Goal: Task Accomplishment & Management: Manage account settings

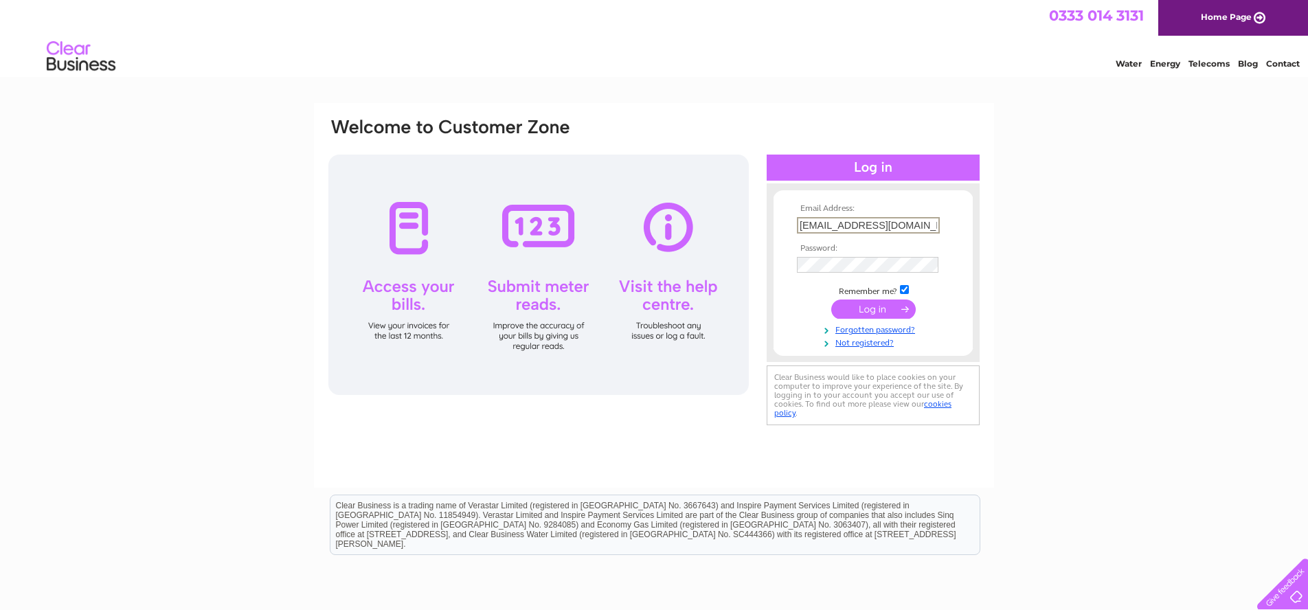
type input "[EMAIL_ADDRESS][DOMAIN_NAME]"
click at [873, 308] on input "submit" at bounding box center [873, 309] width 85 height 19
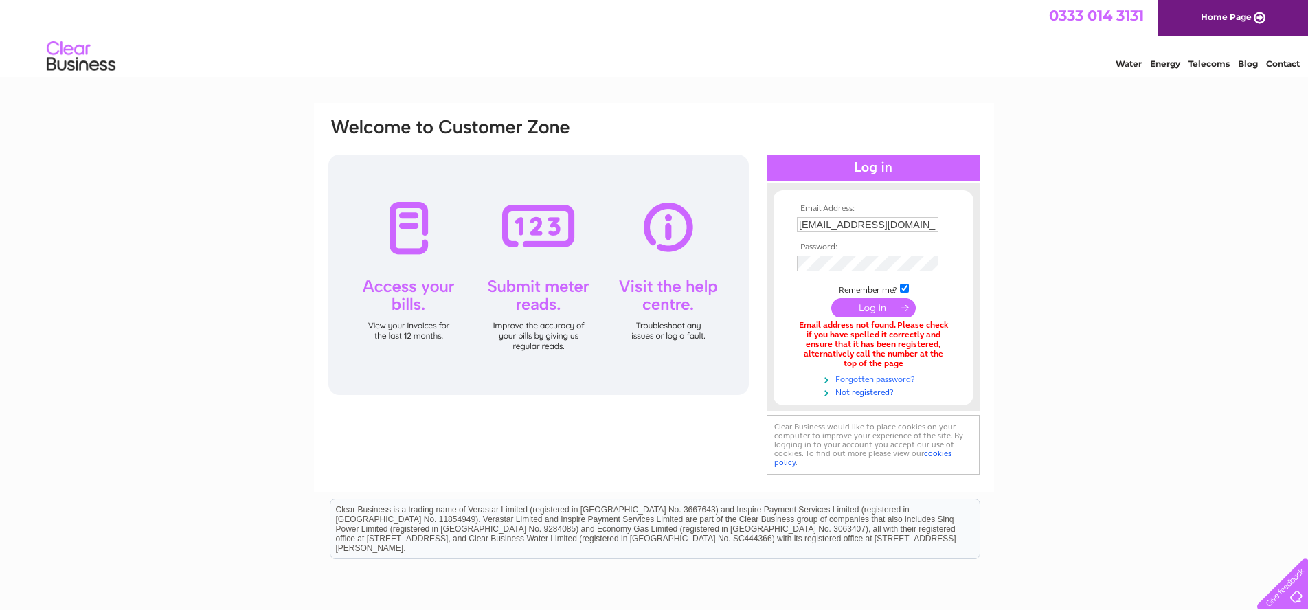
click at [895, 374] on link "Forgotten password?" at bounding box center [875, 378] width 156 height 13
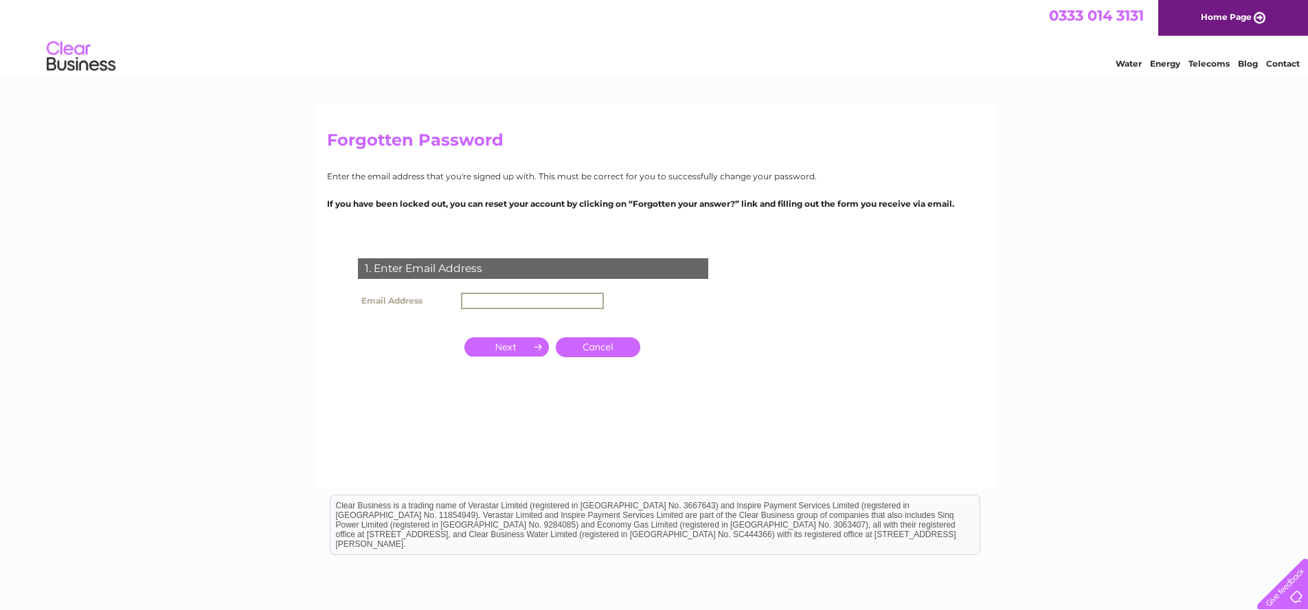
click at [506, 298] on input "text" at bounding box center [532, 301] width 143 height 16
type input "[EMAIL_ADDRESS][DOMAIN_NAME]"
click at [523, 347] on input "button" at bounding box center [506, 345] width 85 height 19
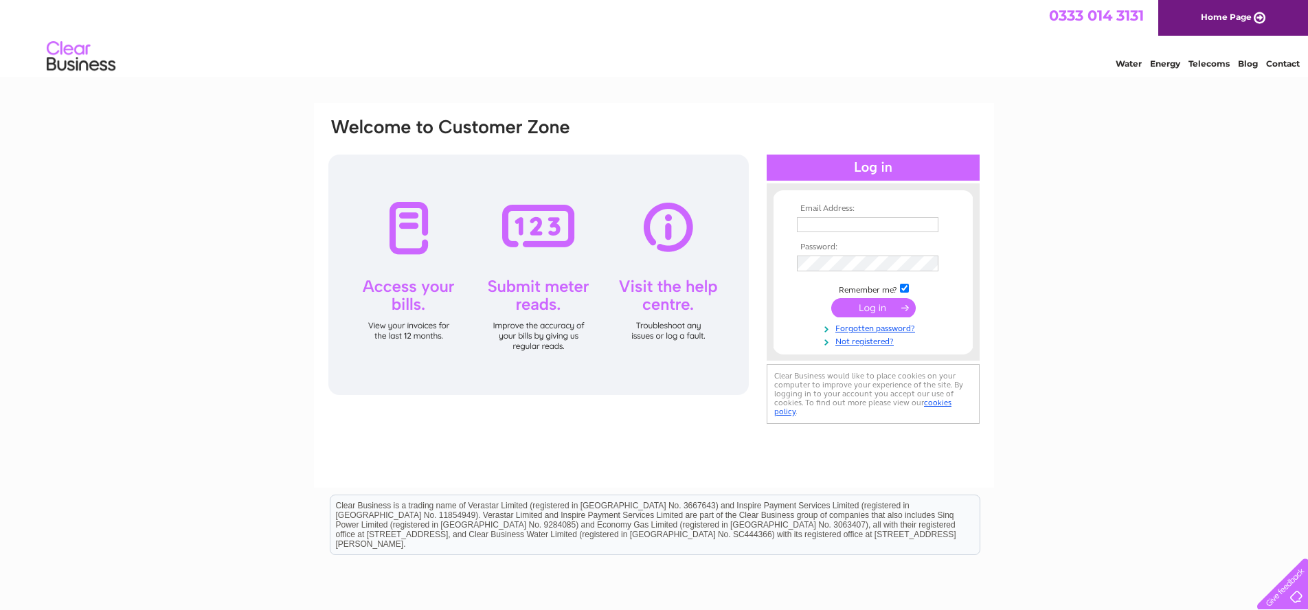
click at [1130, 64] on link "Water" at bounding box center [1129, 63] width 26 height 10
click at [401, 319] on div at bounding box center [538, 275] width 420 height 240
click at [396, 218] on div at bounding box center [538, 275] width 420 height 240
click at [410, 227] on div at bounding box center [538, 275] width 420 height 240
click at [1218, 300] on div "Email Address: Password:" at bounding box center [654, 413] width 1308 height 620
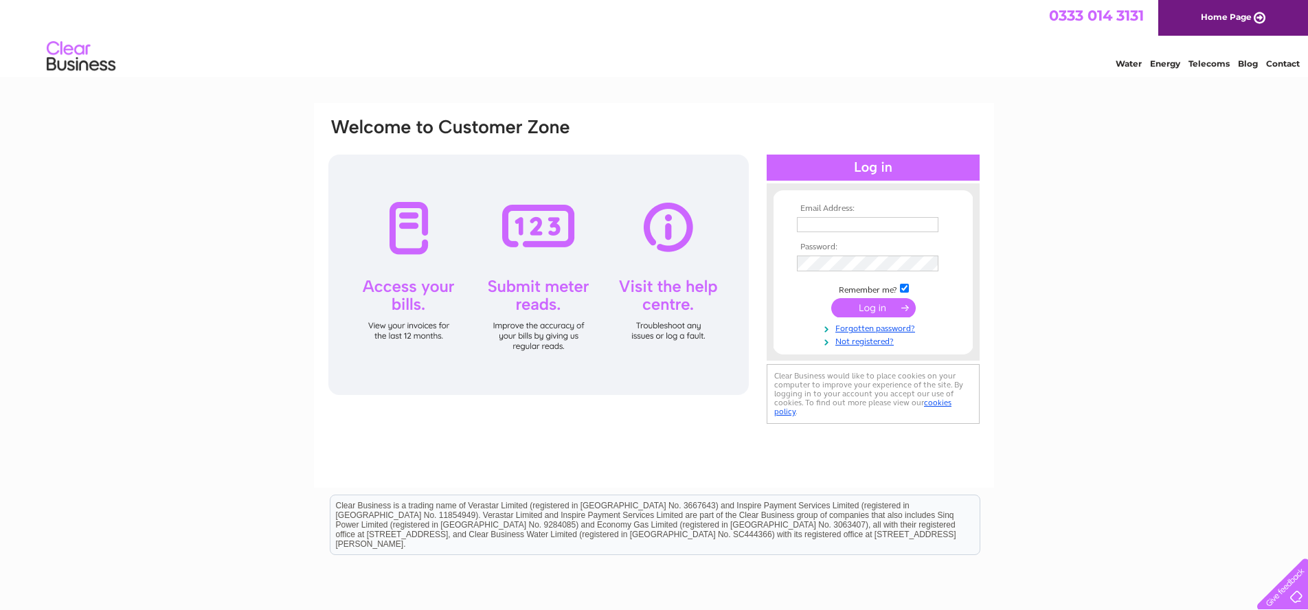
click at [1292, 590] on div at bounding box center [1280, 581] width 56 height 56
click at [1286, 63] on link "Contact" at bounding box center [1283, 63] width 34 height 10
click at [851, 339] on link "Not registered?" at bounding box center [875, 340] width 156 height 13
type input "[EMAIL_ADDRESS][DOMAIN_NAME]"
click at [881, 309] on input "submit" at bounding box center [873, 307] width 85 height 19
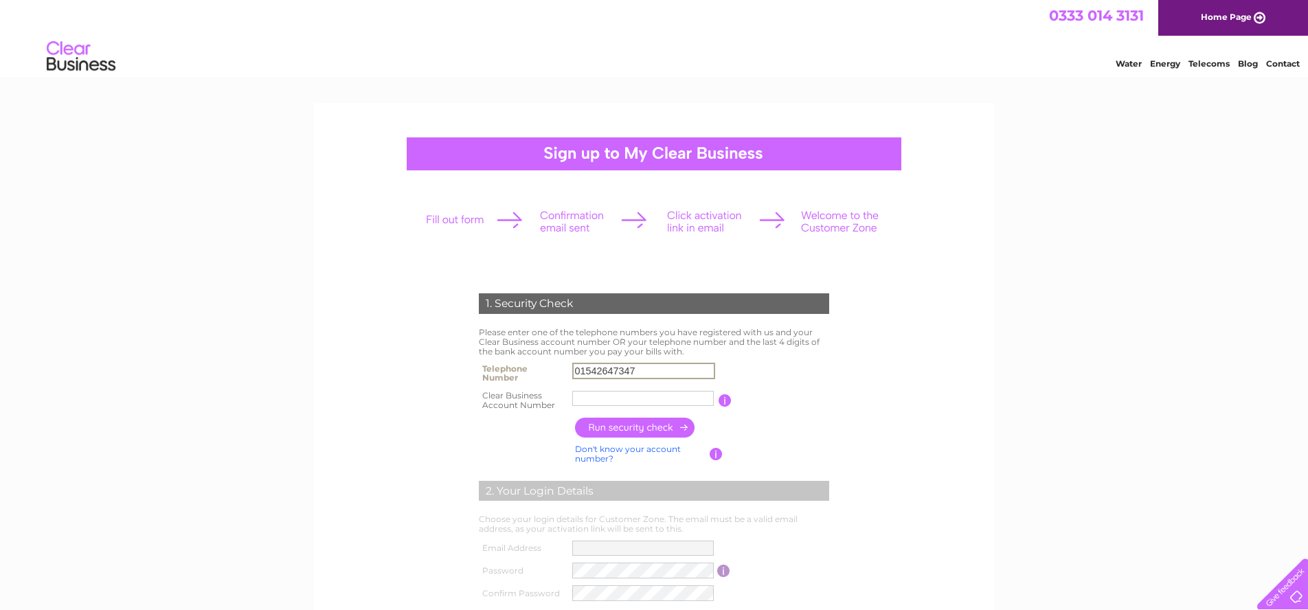
type input "01542647347"
type input "30284300"
click at [653, 429] on input "button" at bounding box center [635, 428] width 121 height 20
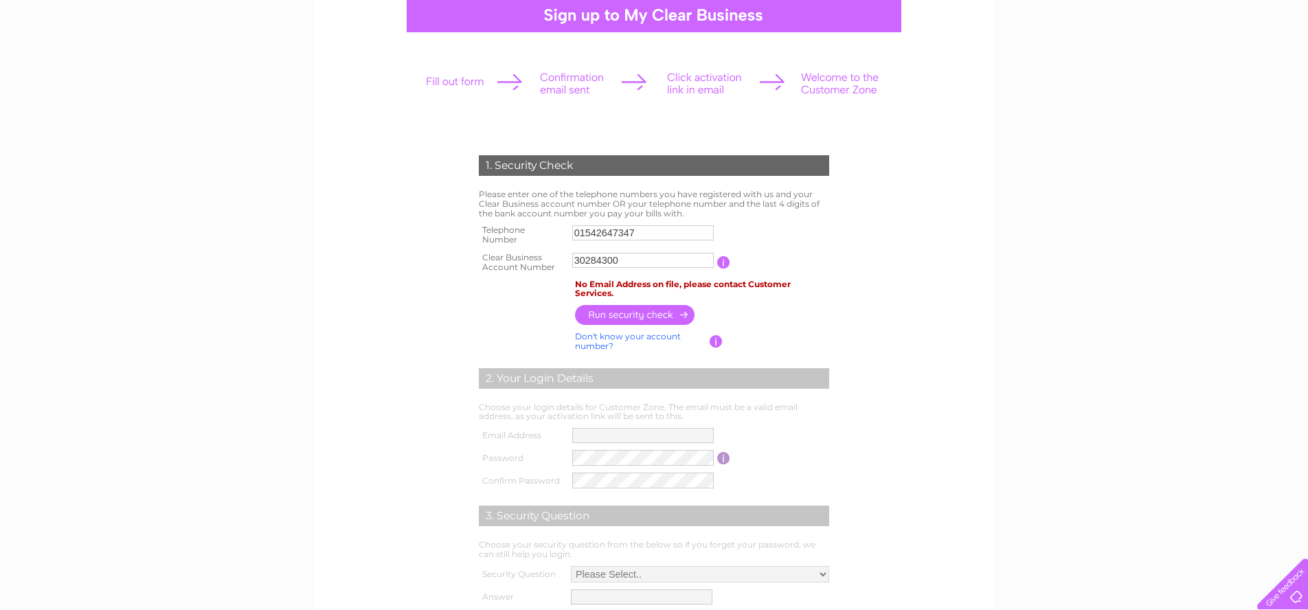
scroll to position [135, 0]
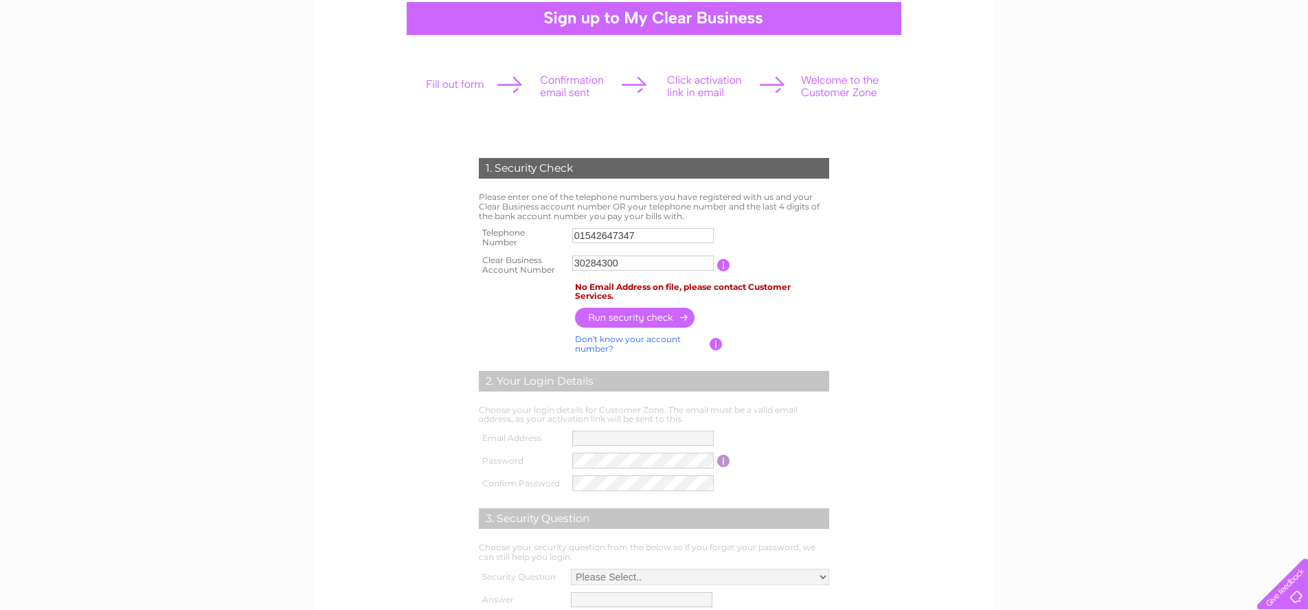
click at [612, 315] on input "button" at bounding box center [635, 318] width 121 height 20
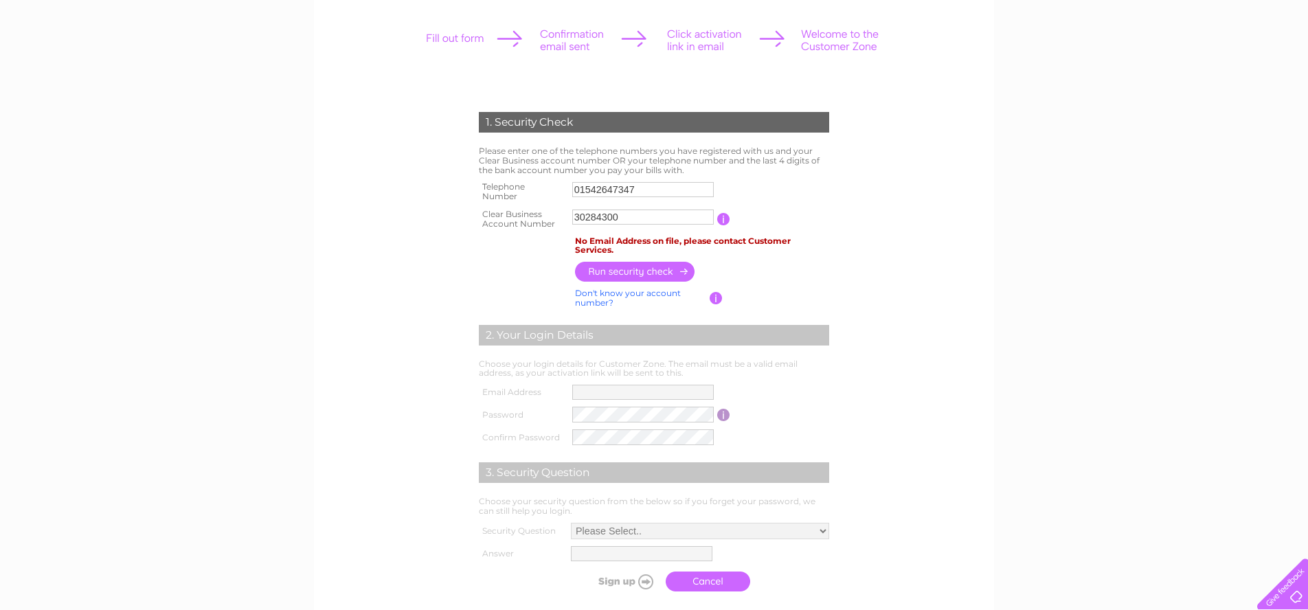
scroll to position [183, 1]
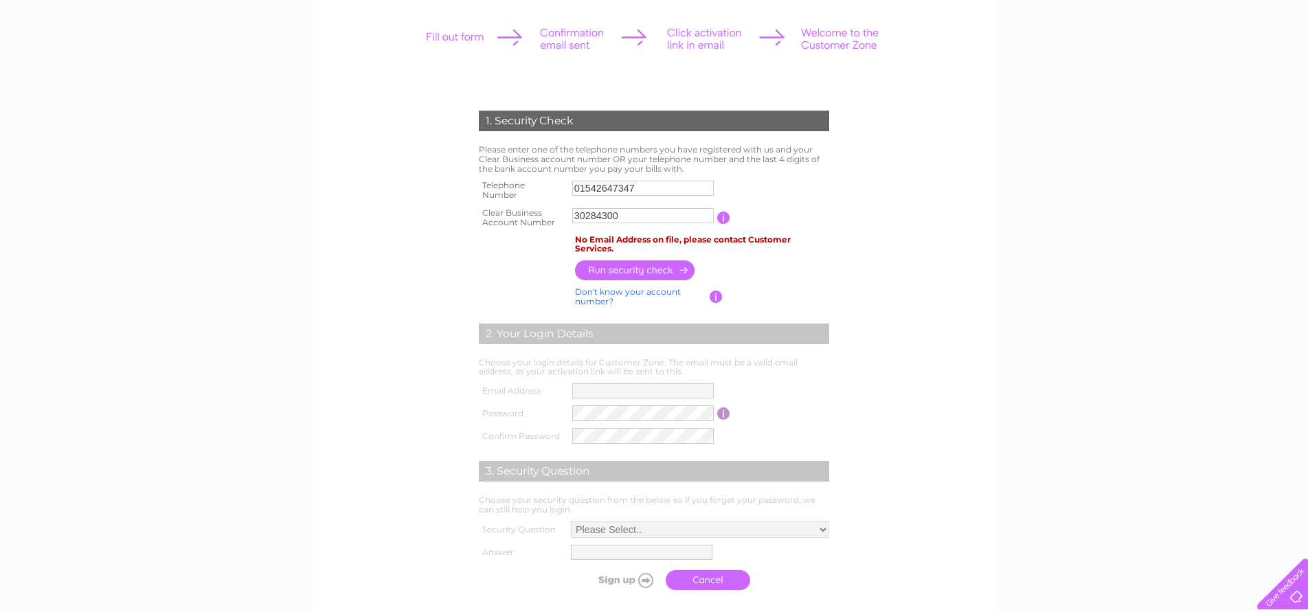
click at [719, 292] on input "button" at bounding box center [716, 297] width 13 height 12
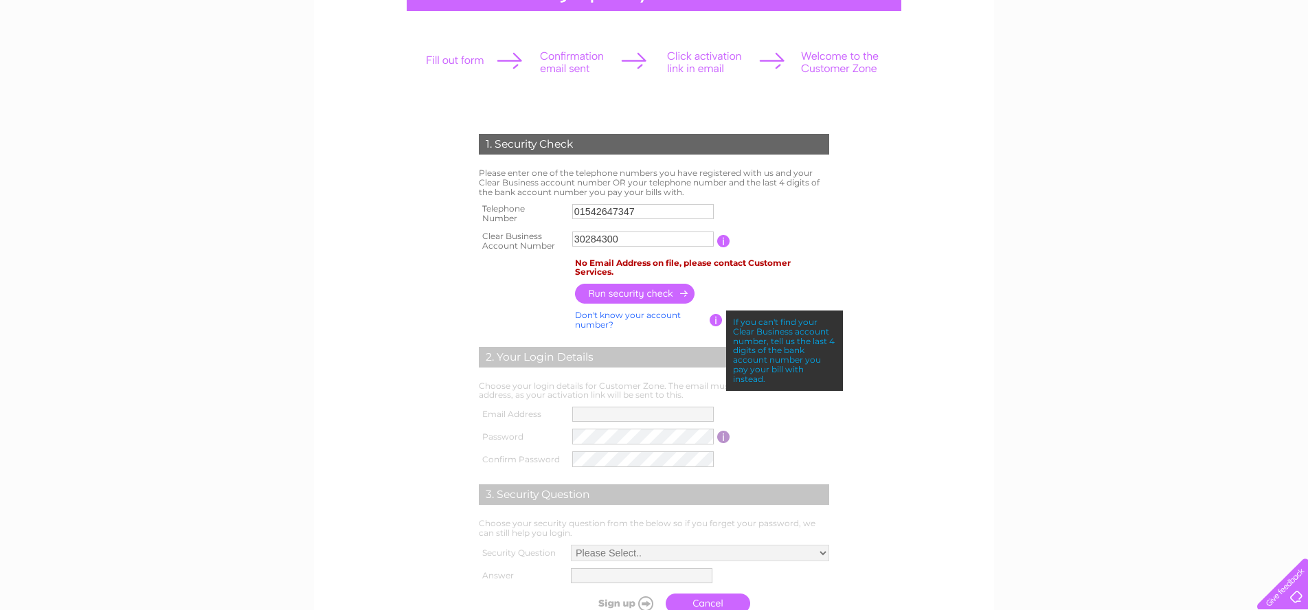
scroll to position [150, 0]
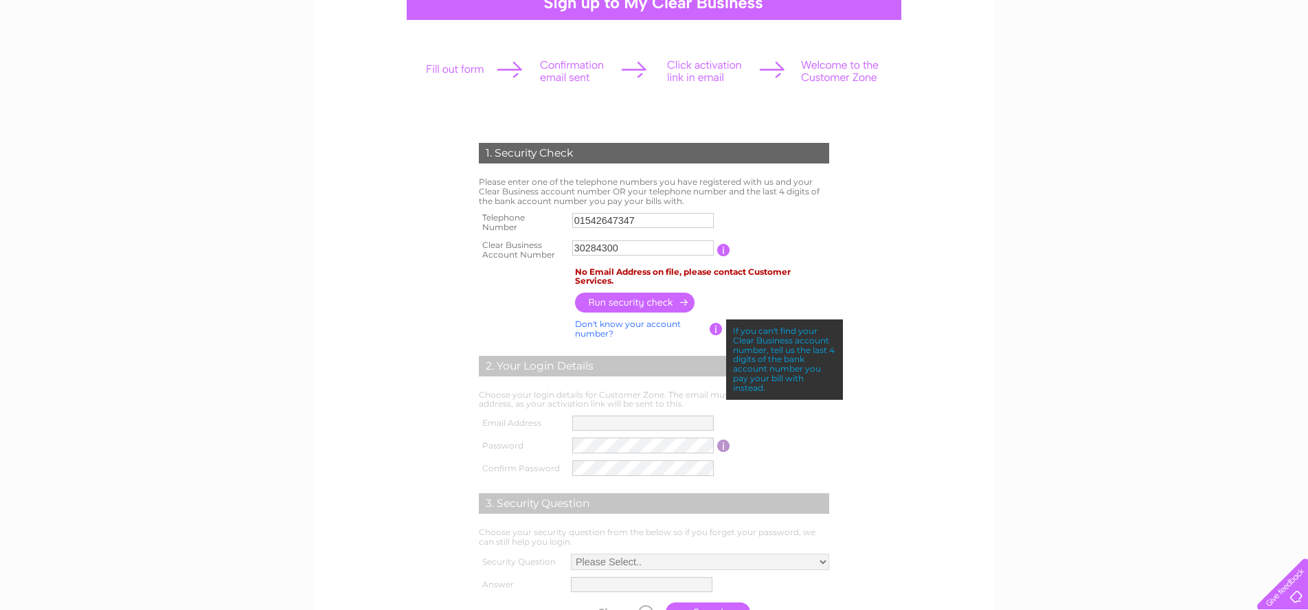
click at [662, 356] on div "2. Your Login Details" at bounding box center [654, 366] width 350 height 21
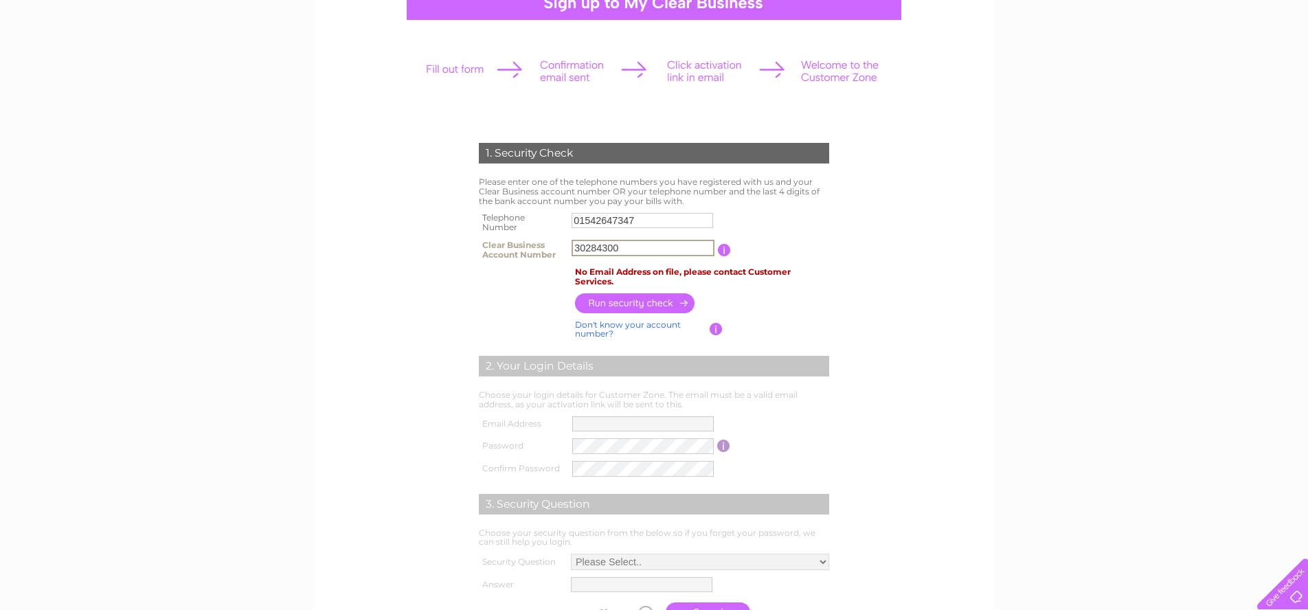
drag, startPoint x: 643, startPoint y: 247, endPoint x: 524, endPoint y: 229, distance: 120.9
click at [524, 229] on tbody "Telephone Number 01542647347 Clear Business Account Number 30284300 You will fi…" at bounding box center [653, 236] width 357 height 55
drag, startPoint x: 629, startPoint y: 301, endPoint x: 609, endPoint y: 296, distance: 20.5
click at [624, 300] on input "button" at bounding box center [635, 303] width 121 height 20
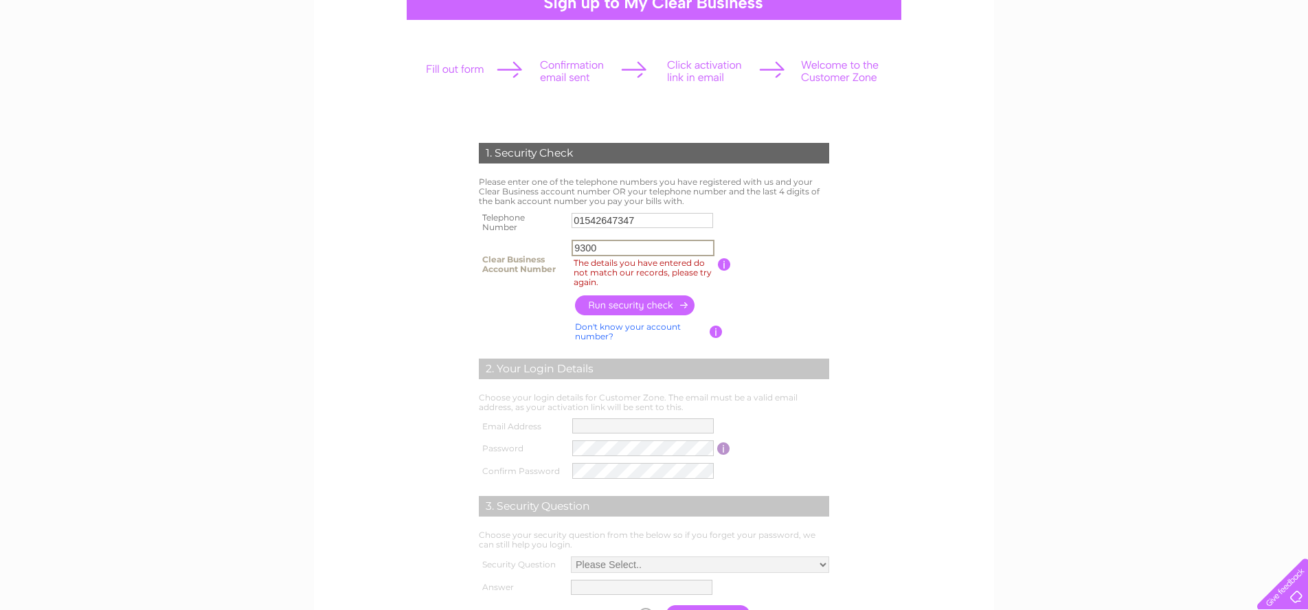
drag, startPoint x: 616, startPoint y: 251, endPoint x: 526, endPoint y: 232, distance: 91.9
click at [526, 232] on tbody "Telephone Number 01542647347 Clear Business Account Number 9300 The details you…" at bounding box center [653, 250] width 357 height 83
drag, startPoint x: 600, startPoint y: 216, endPoint x: 678, endPoint y: 229, distance: 79.4
click at [603, 216] on input "01542647347" at bounding box center [643, 220] width 142 height 15
drag, startPoint x: 634, startPoint y: 246, endPoint x: 527, endPoint y: 247, distance: 107.2
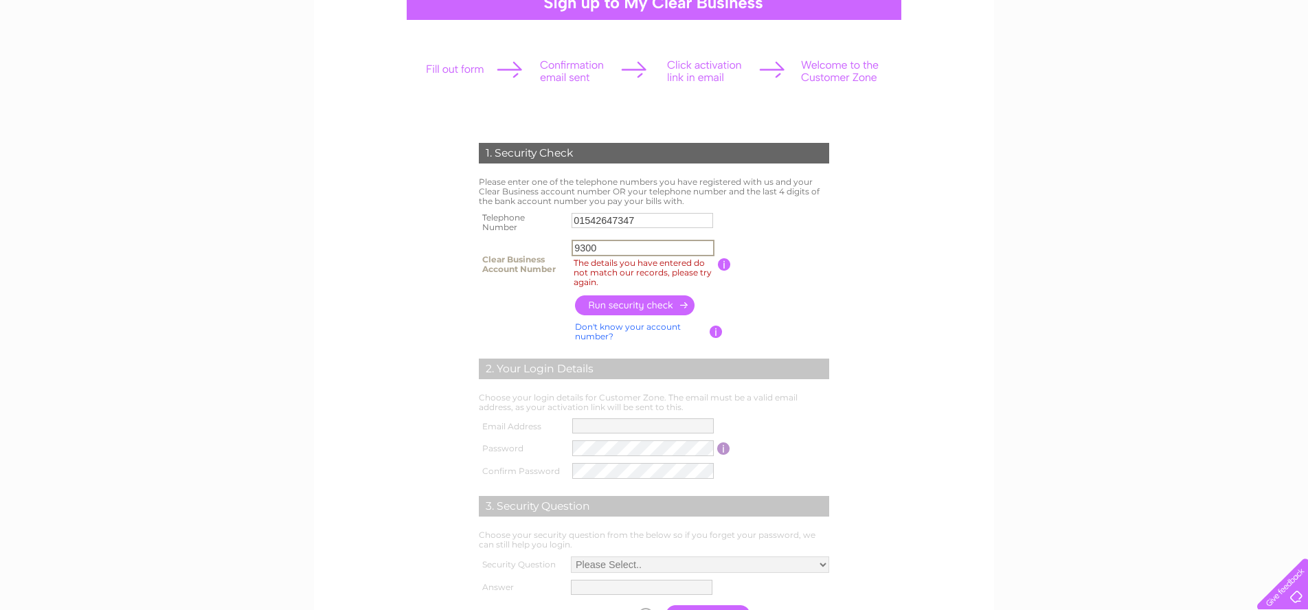
click at [527, 247] on tr "Clear Business Account Number 9300 The details you have entered do not match ou…" at bounding box center [653, 264] width 357 height 56
type input "30284300"
click at [638, 302] on input "button" at bounding box center [635, 305] width 121 height 20
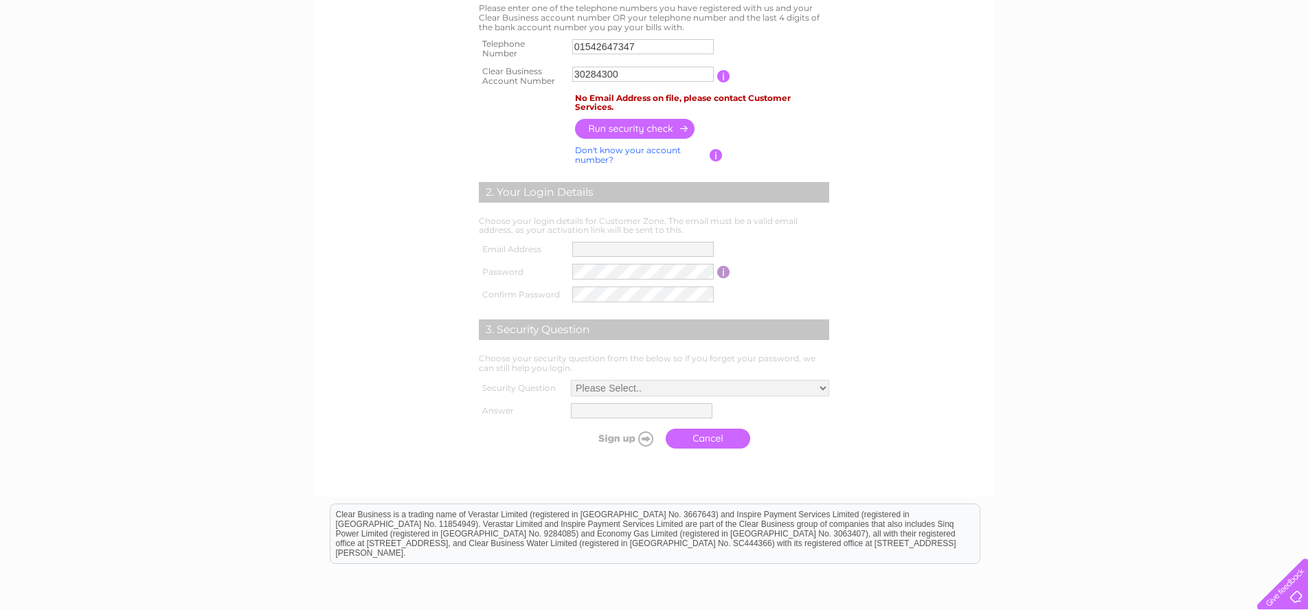
scroll to position [325, 0]
click at [1297, 585] on div at bounding box center [1280, 581] width 56 height 56
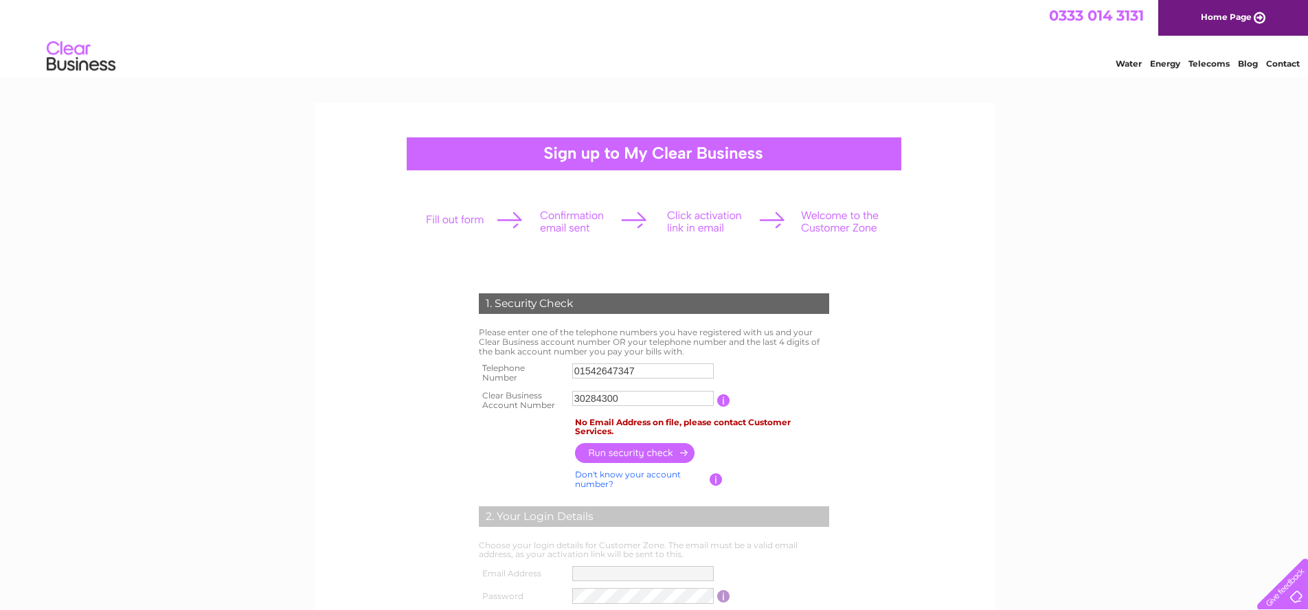
scroll to position [15, 0]
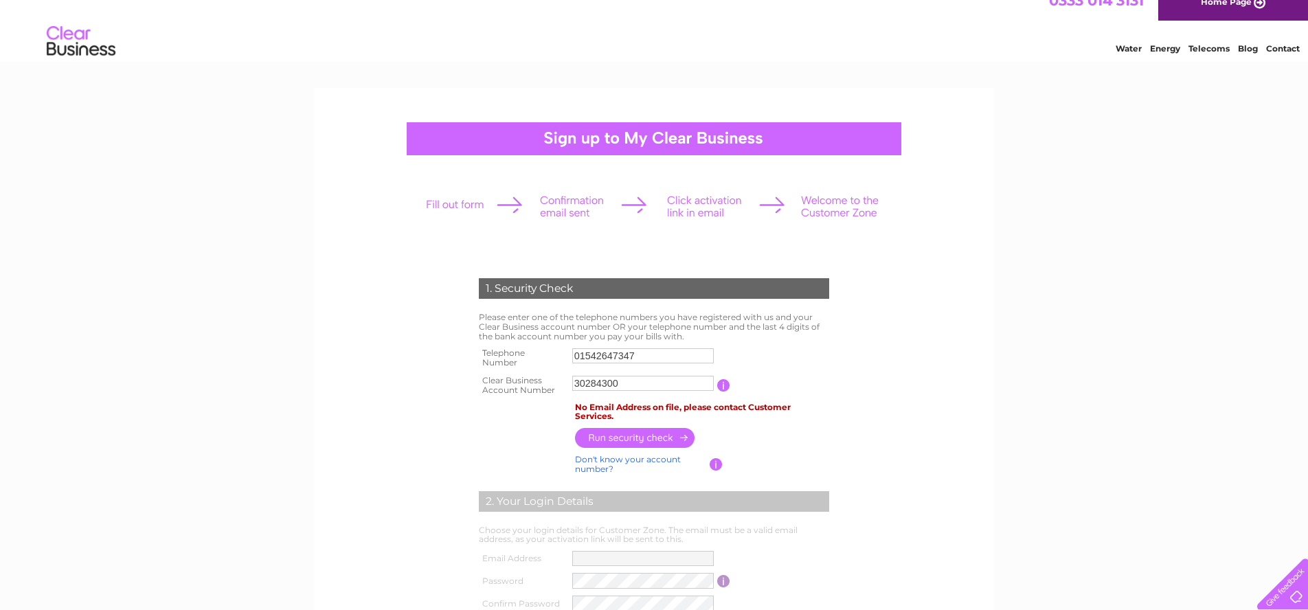
click at [1286, 46] on link "Contact" at bounding box center [1283, 48] width 34 height 10
